Goal: Task Accomplishment & Management: Use online tool/utility

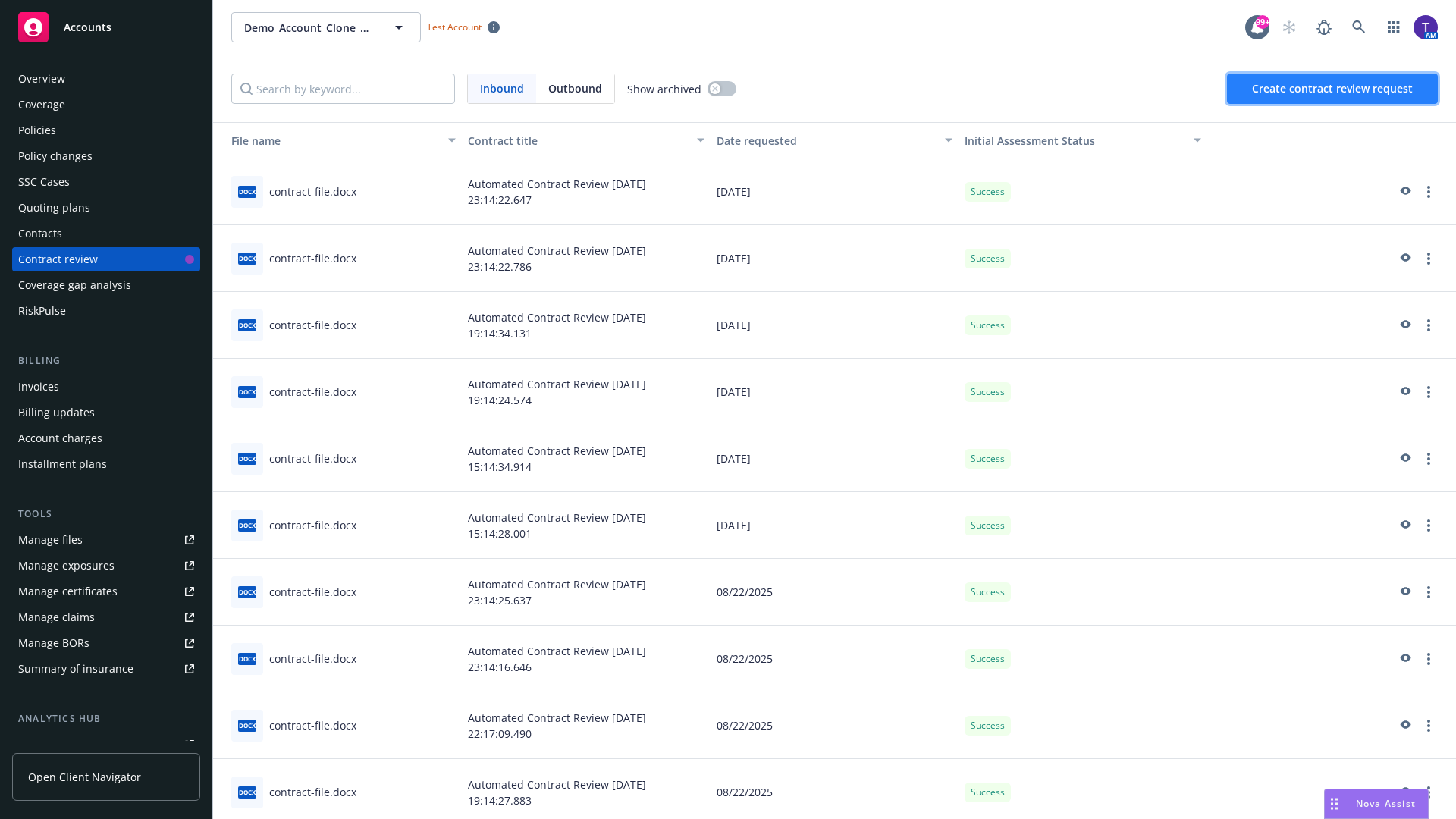
click at [1333, 89] on span "Create contract review request" at bounding box center [1332, 88] width 161 height 14
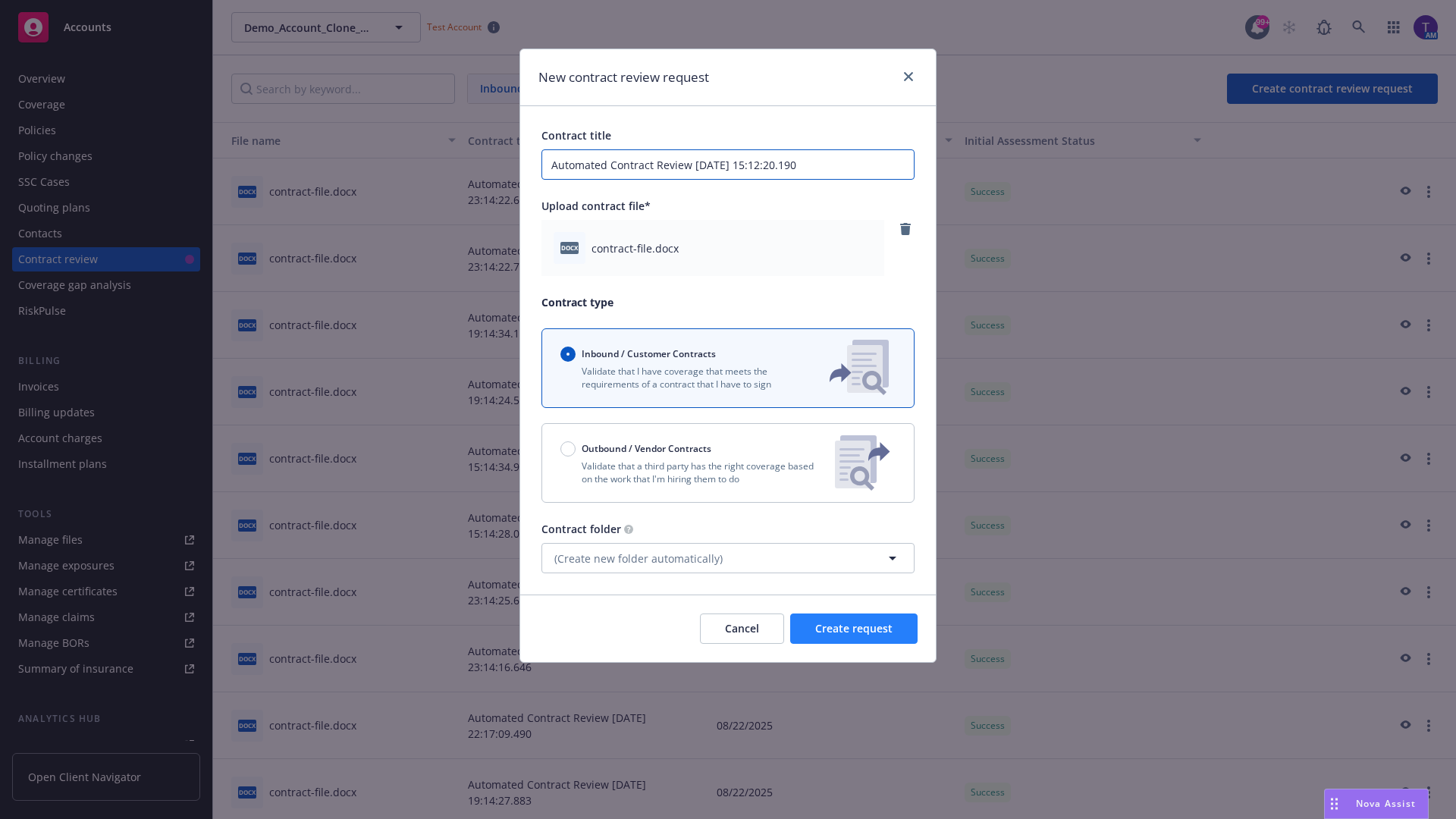
type input "Automated Contract Review [DATE] 15:12:20.190"
click at [854, 629] on span "Create request" at bounding box center [854, 628] width 78 height 14
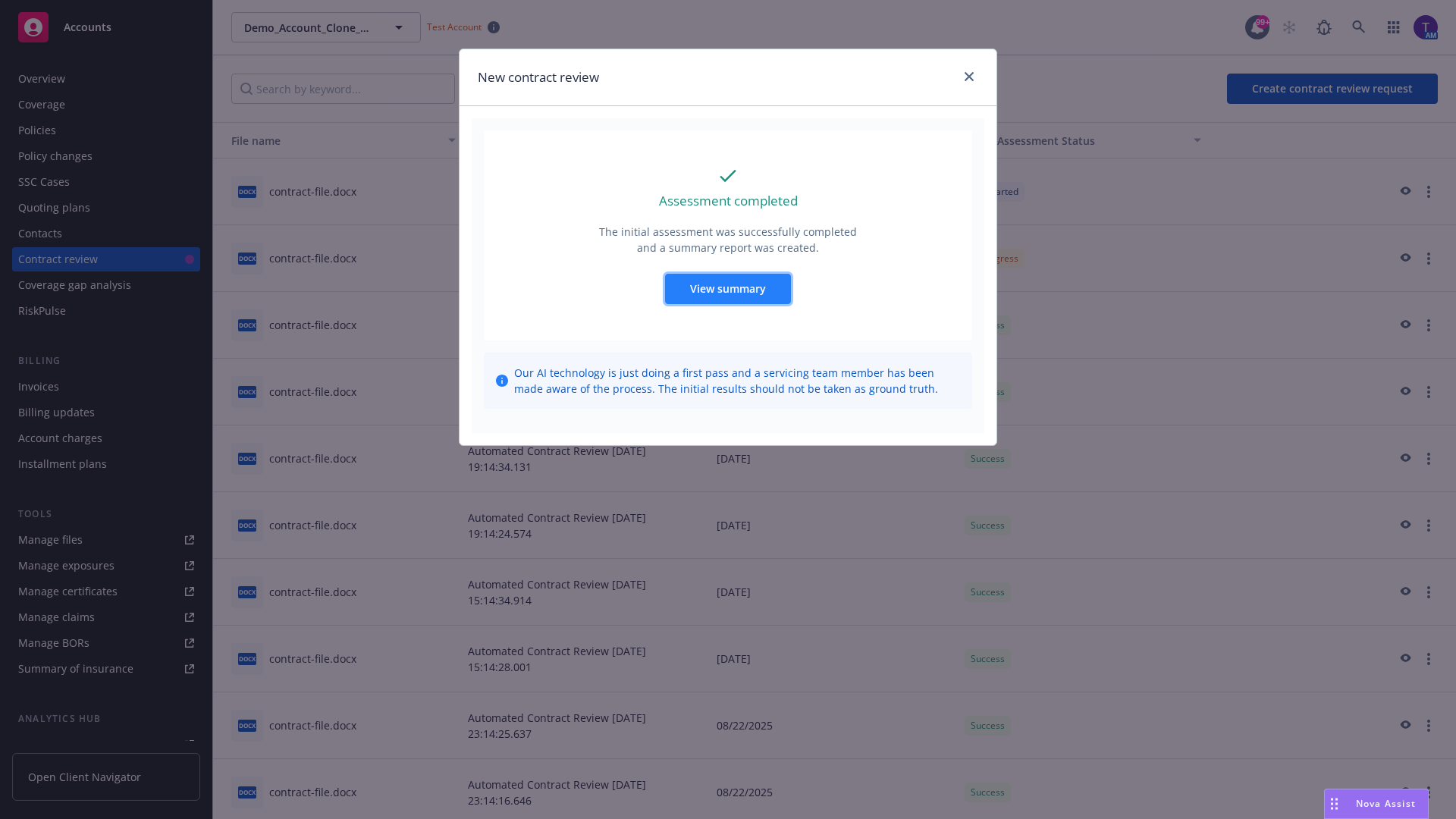
click at [728, 288] on span "View summary" at bounding box center [728, 288] width 76 height 14
